Goal: Use online tool/utility: Utilize a website feature to perform a specific function

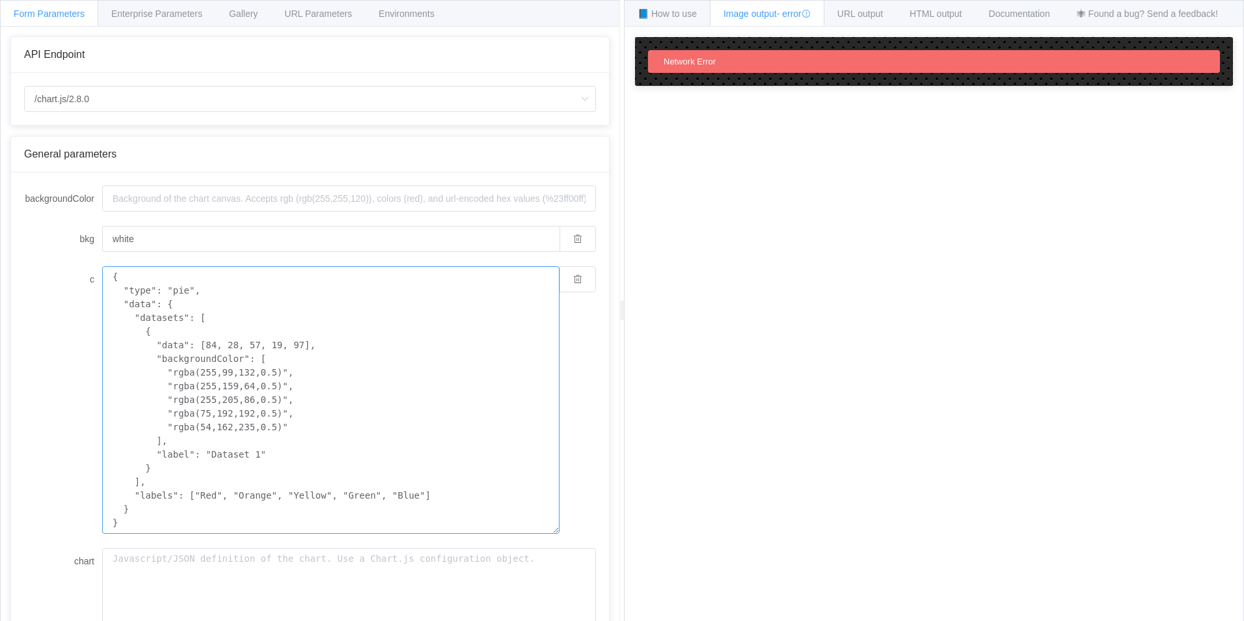
click at [316, 385] on textarea "{ "type": "pie", "data": { "datasets": [ { "data": [84, 28, 57, 19, 97], "backg…" at bounding box center [330, 399] width 457 height 267
click at [146, 245] on input "white" at bounding box center [330, 239] width 457 height 26
click at [103, 97] on input "/chart.js/2.8.0" at bounding box center [310, 99] width 572 height 26
click at [169, 22] on div "Enterprise Parameters" at bounding box center [157, 13] width 118 height 26
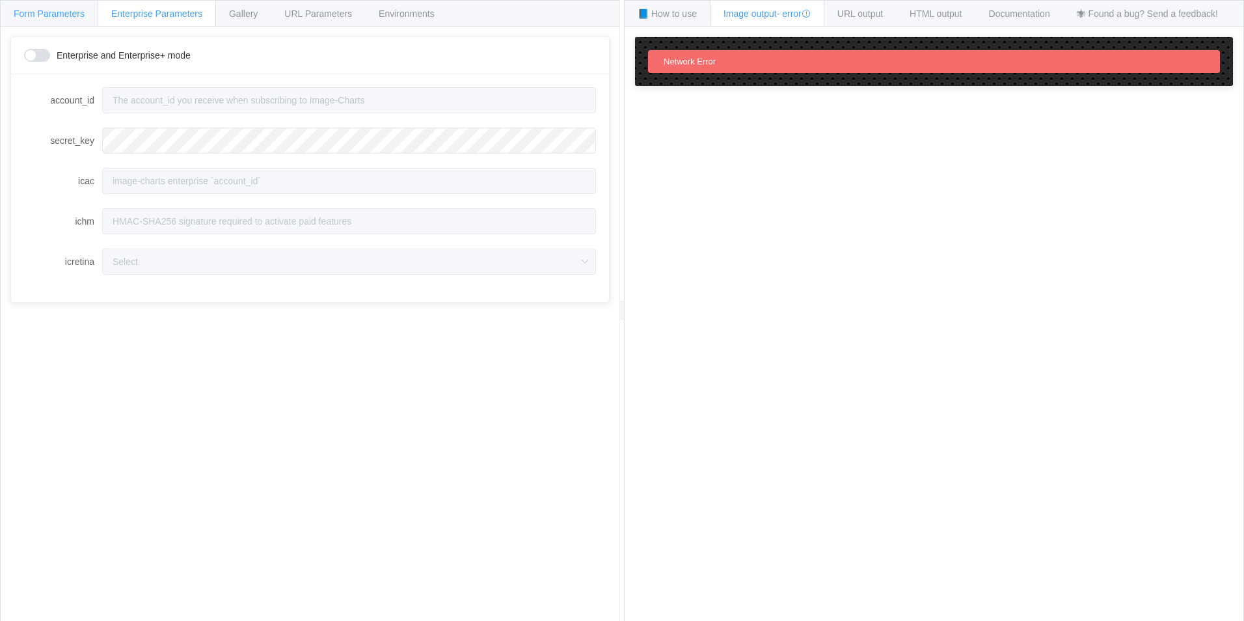
click at [40, 21] on div "Form Parameters" at bounding box center [49, 13] width 98 height 26
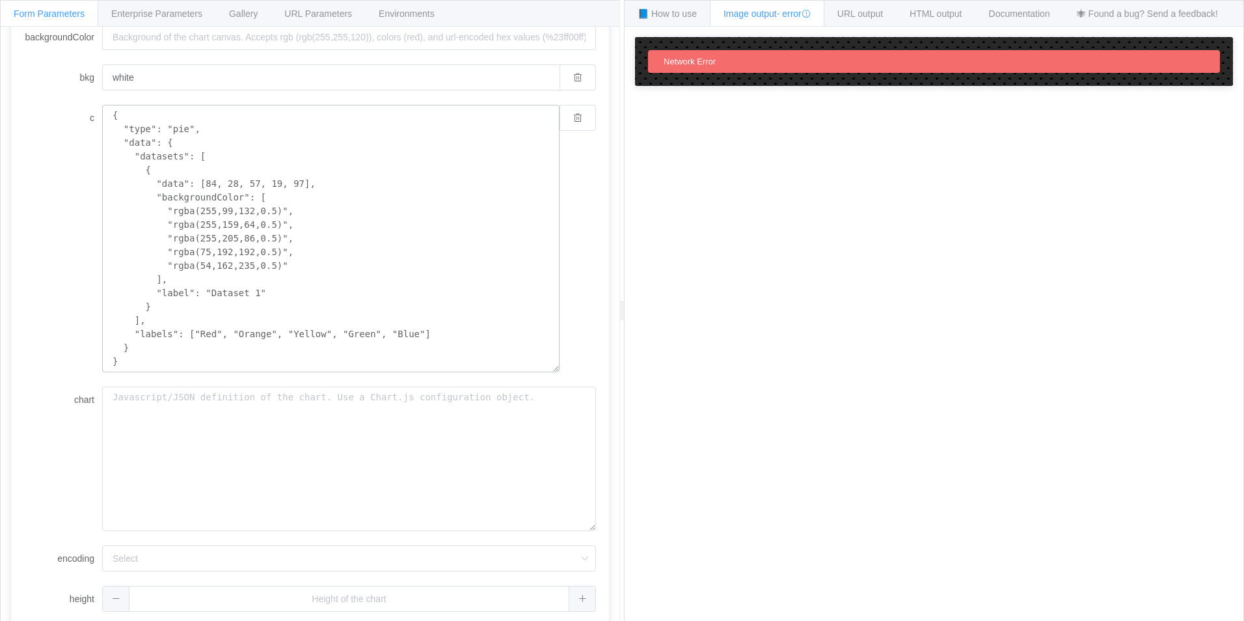
scroll to position [210, 0]
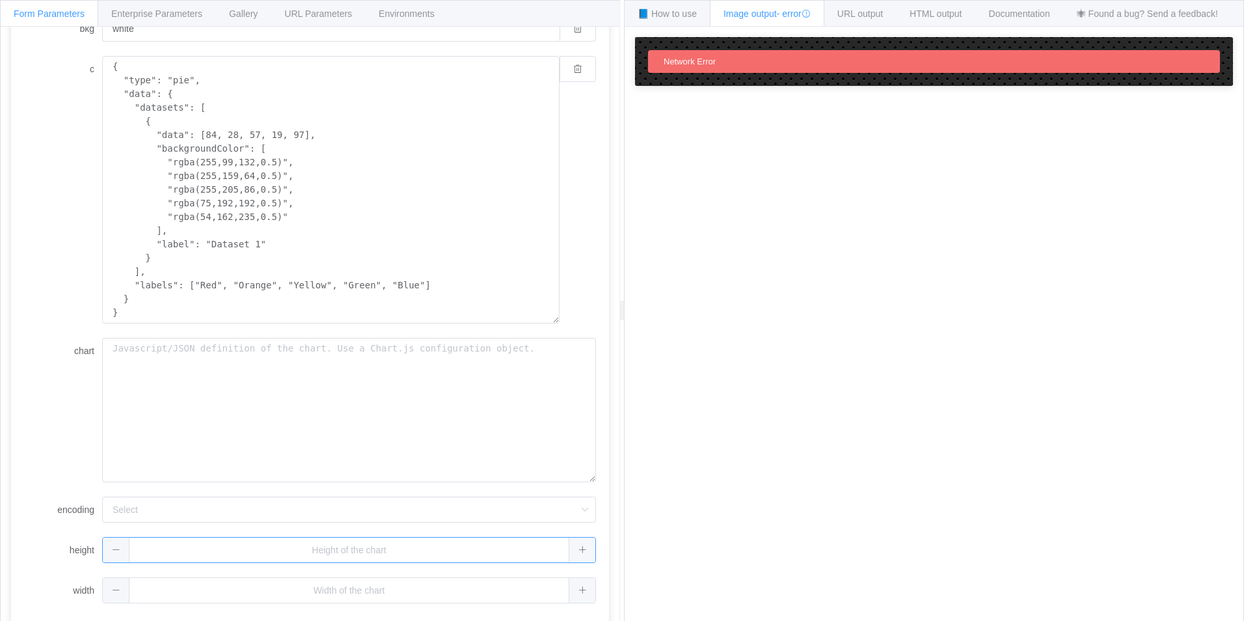
click at [265, 552] on input "text" at bounding box center [349, 550] width 494 height 26
click at [226, 512] on input "encoding" at bounding box center [349, 510] width 494 height 26
click at [189, 411] on textarea "chart" at bounding box center [349, 410] width 494 height 144
